Goal: Navigation & Orientation: Find specific page/section

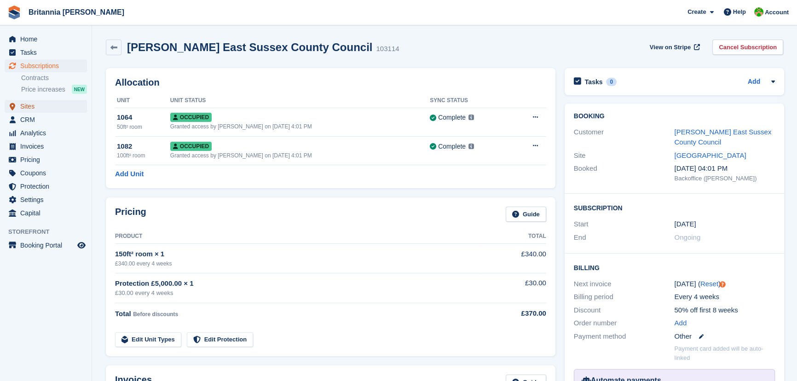
click at [32, 108] on span "Sites" at bounding box center [47, 106] width 55 height 13
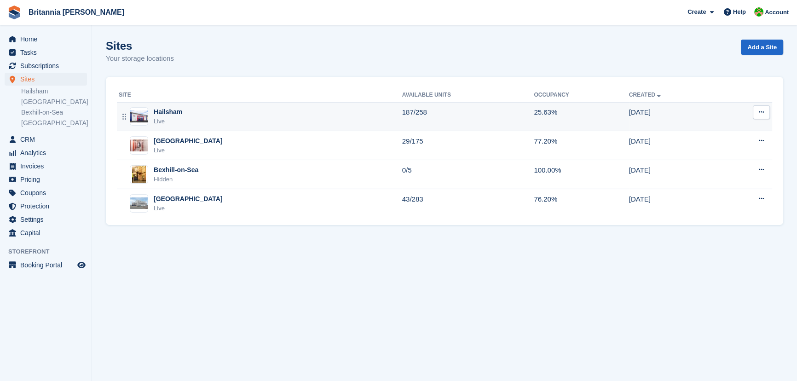
click at [178, 115] on div "Hailsham" at bounding box center [168, 112] width 29 height 10
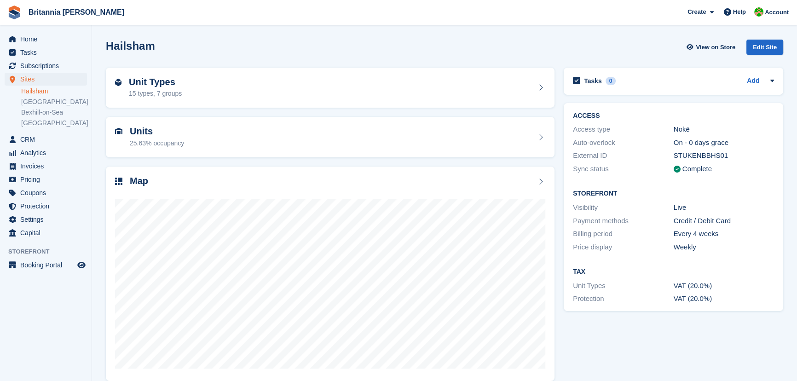
click at [177, 128] on h2 "Units" at bounding box center [157, 131] width 54 height 11
click at [185, 98] on div "Unit Types 15 types, 7 groups" at bounding box center [330, 88] width 430 height 22
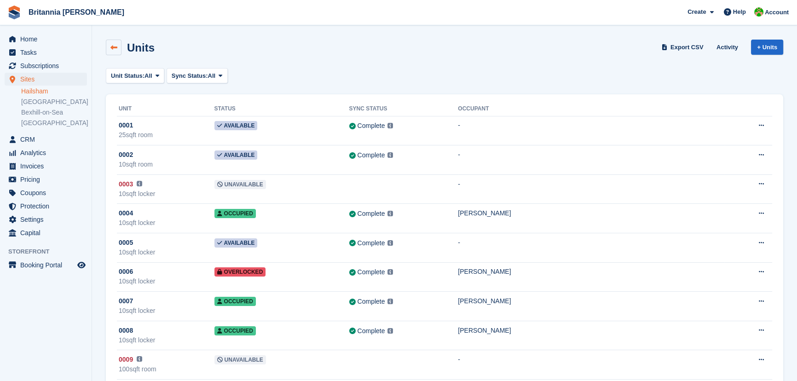
click at [112, 44] on icon at bounding box center [113, 47] width 7 height 7
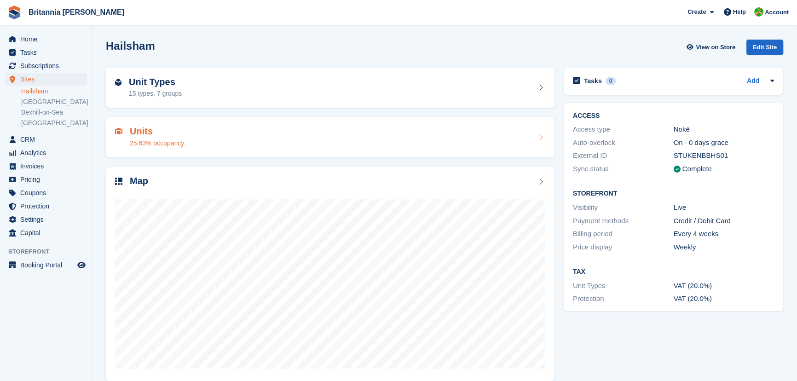
click at [156, 91] on div "15 types, 7 groups" at bounding box center [155, 94] width 53 height 10
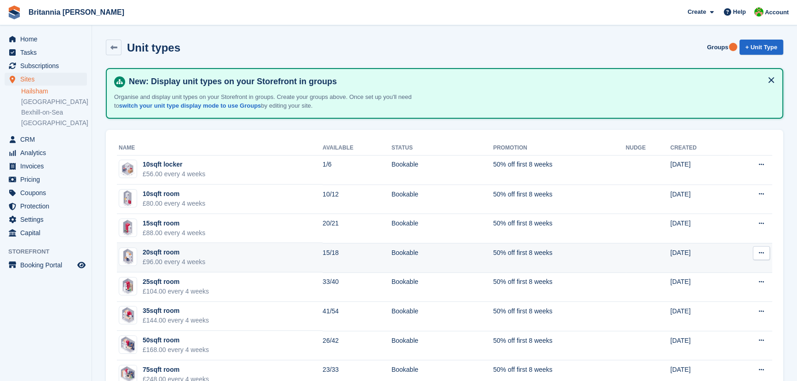
scroll to position [83, 0]
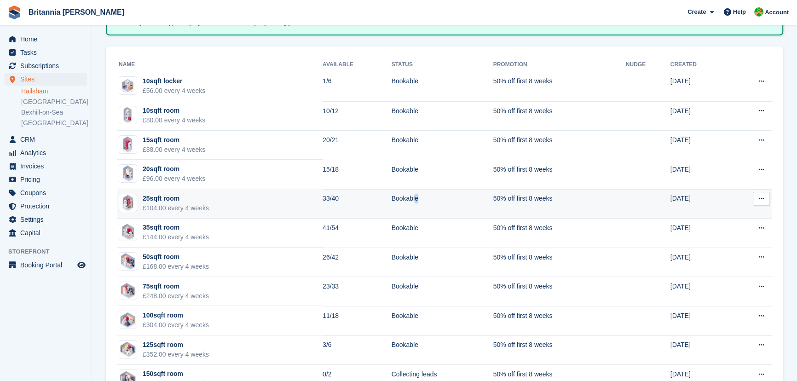
click at [401, 196] on td "Bookable" at bounding box center [443, 203] width 102 height 29
